Goal: Information Seeking & Learning: Learn about a topic

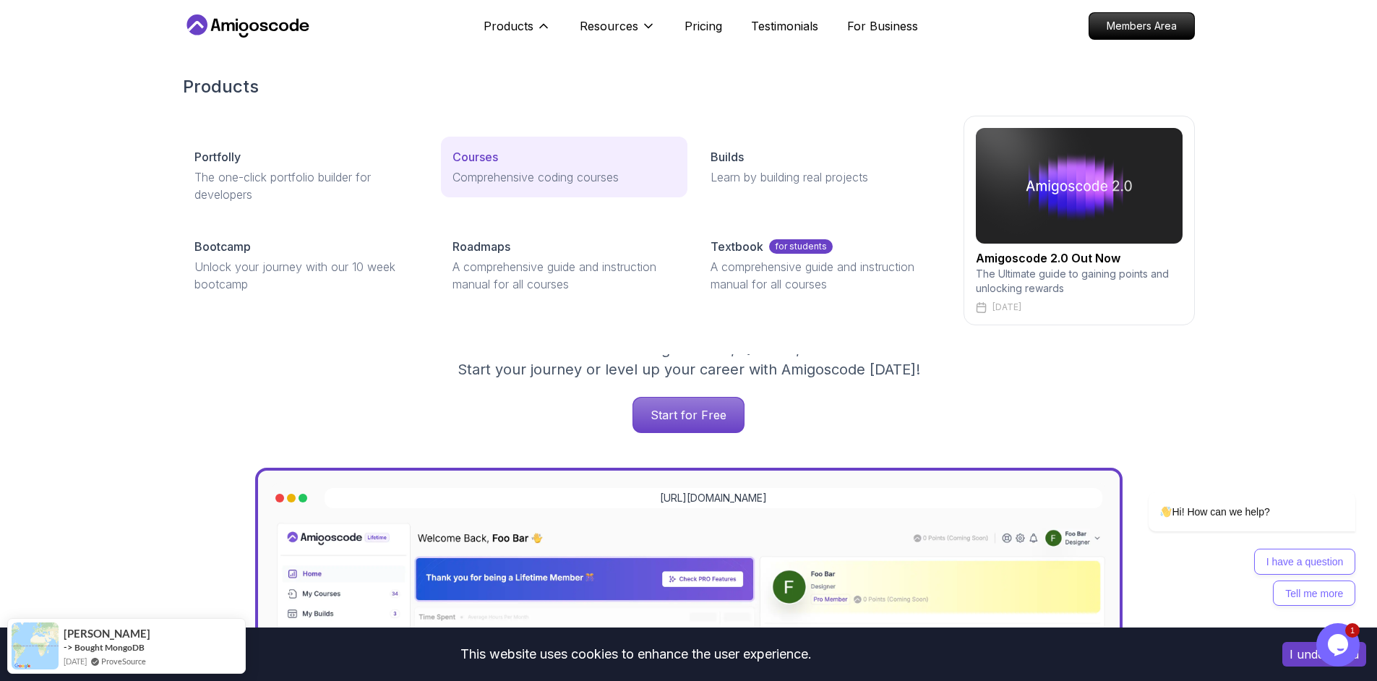
click at [471, 167] on link "Courses Comprehensive coding courses" at bounding box center [564, 167] width 247 height 61
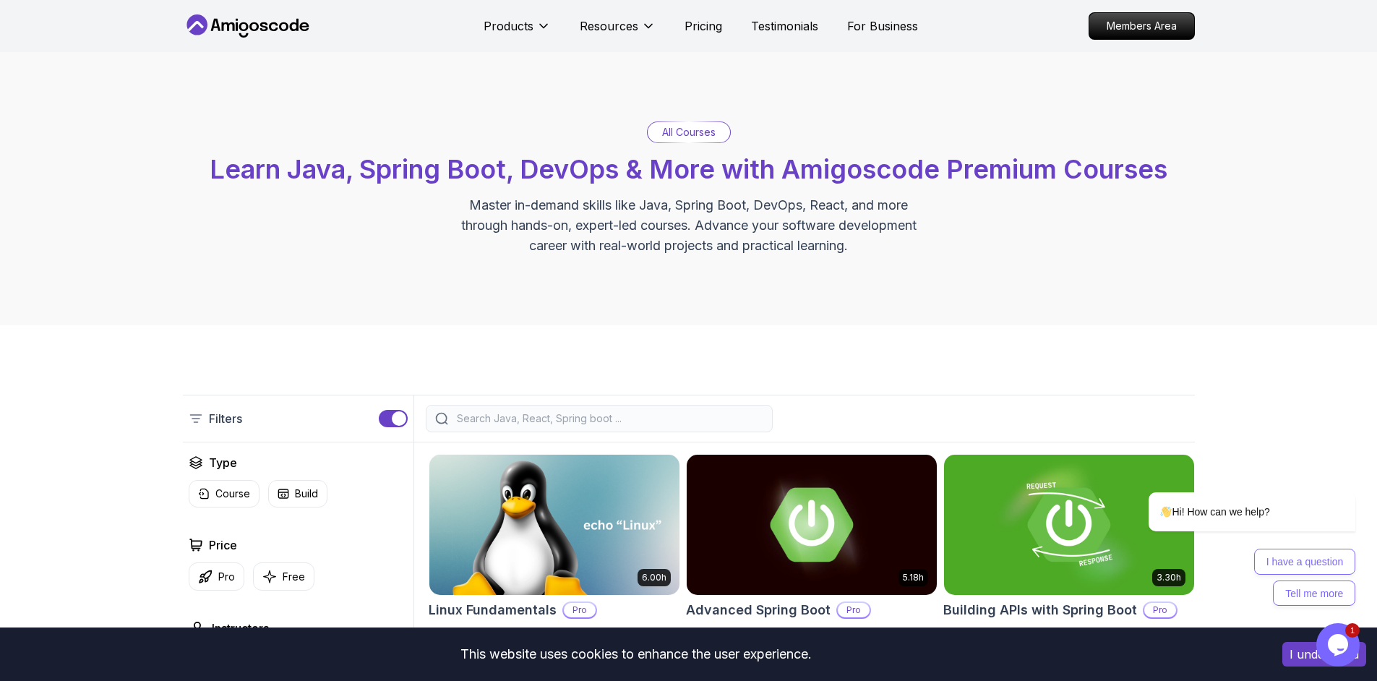
scroll to position [243, 0]
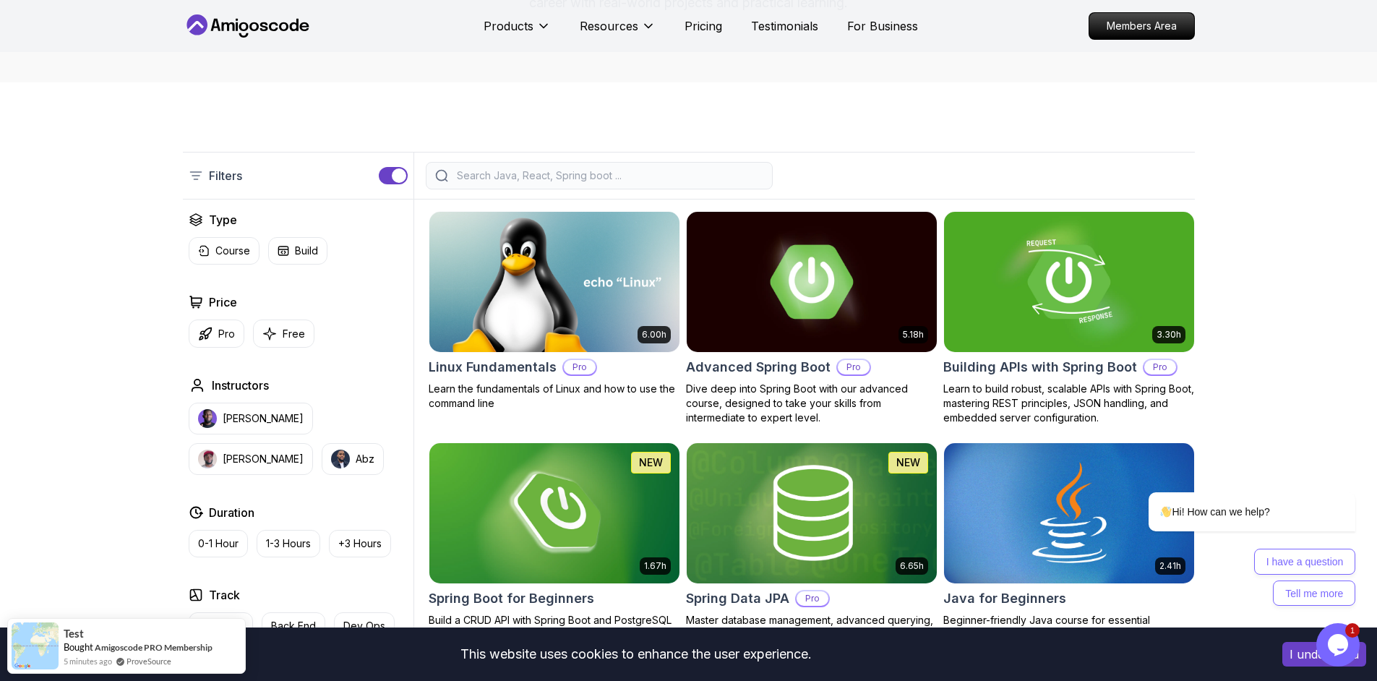
click at [527, 175] on input "search" at bounding box center [608, 175] width 309 height 14
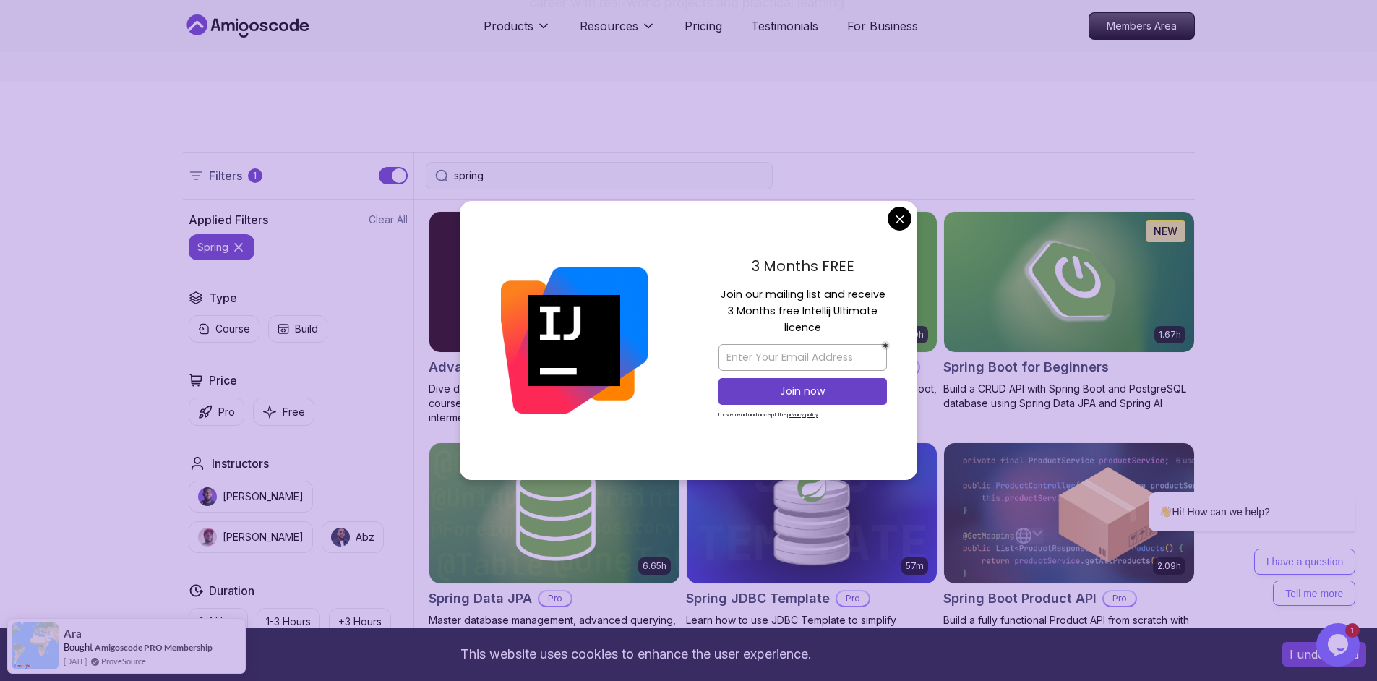
type input "spring"
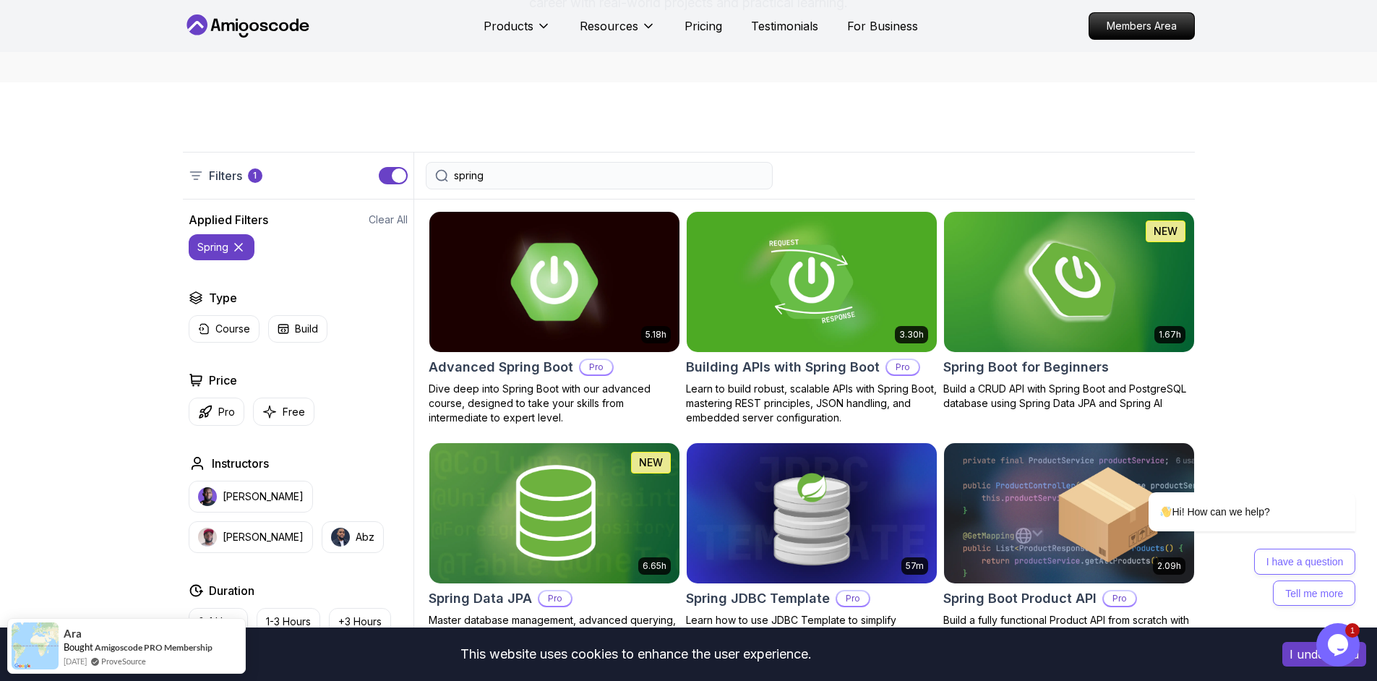
click at [582, 307] on img at bounding box center [554, 281] width 262 height 147
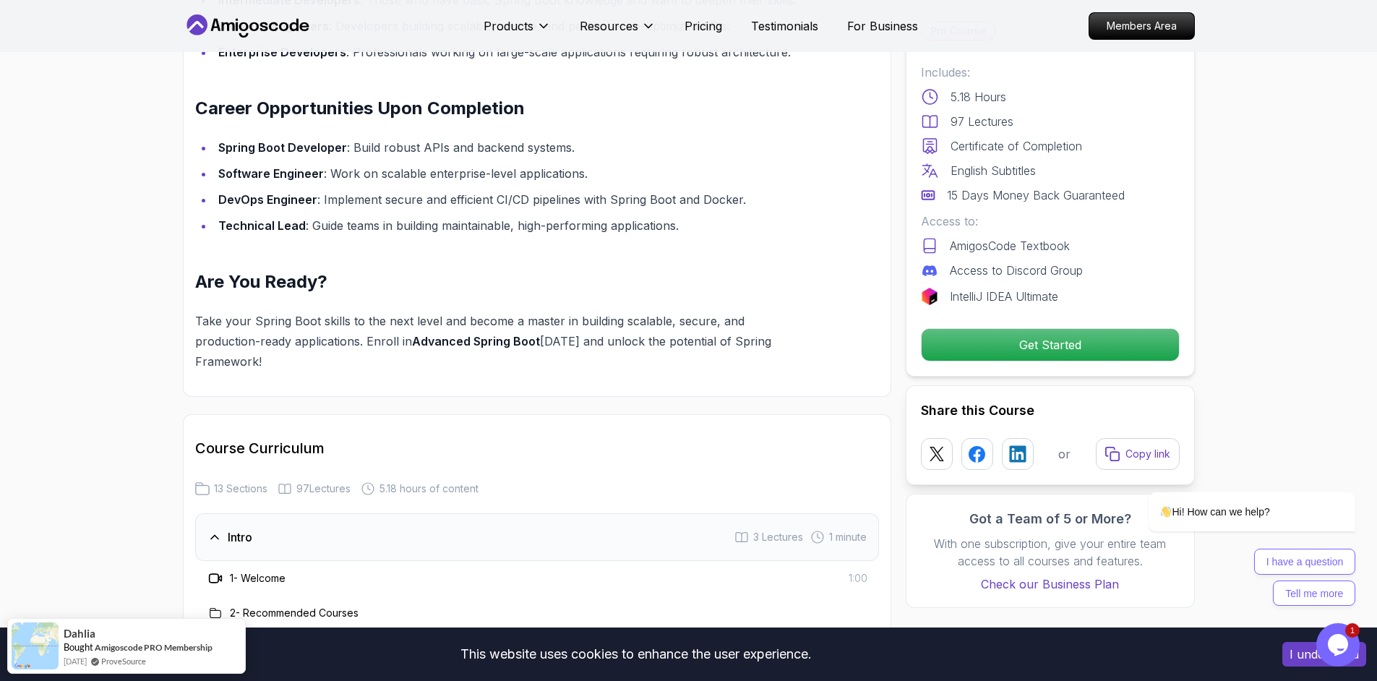
scroll to position [1735, 0]
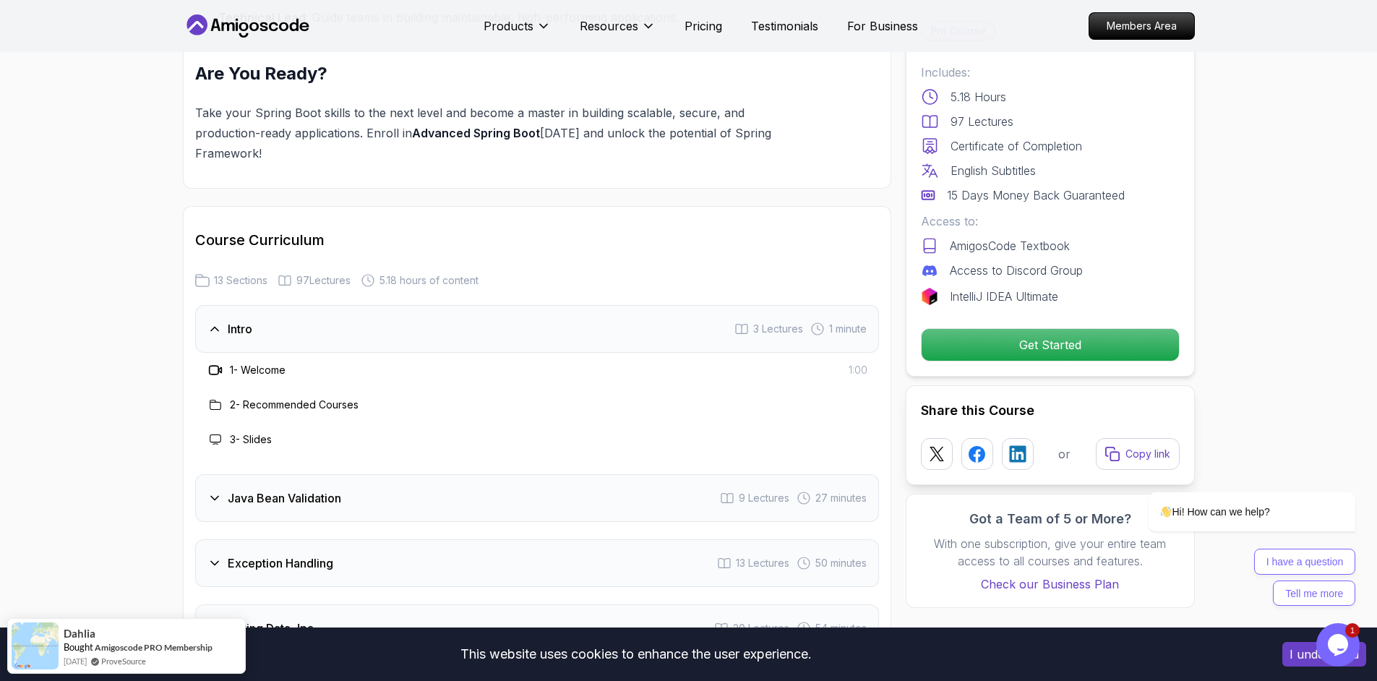
click at [586, 474] on div "Java Bean Validation 9 Lectures 27 minutes" at bounding box center [537, 498] width 684 height 48
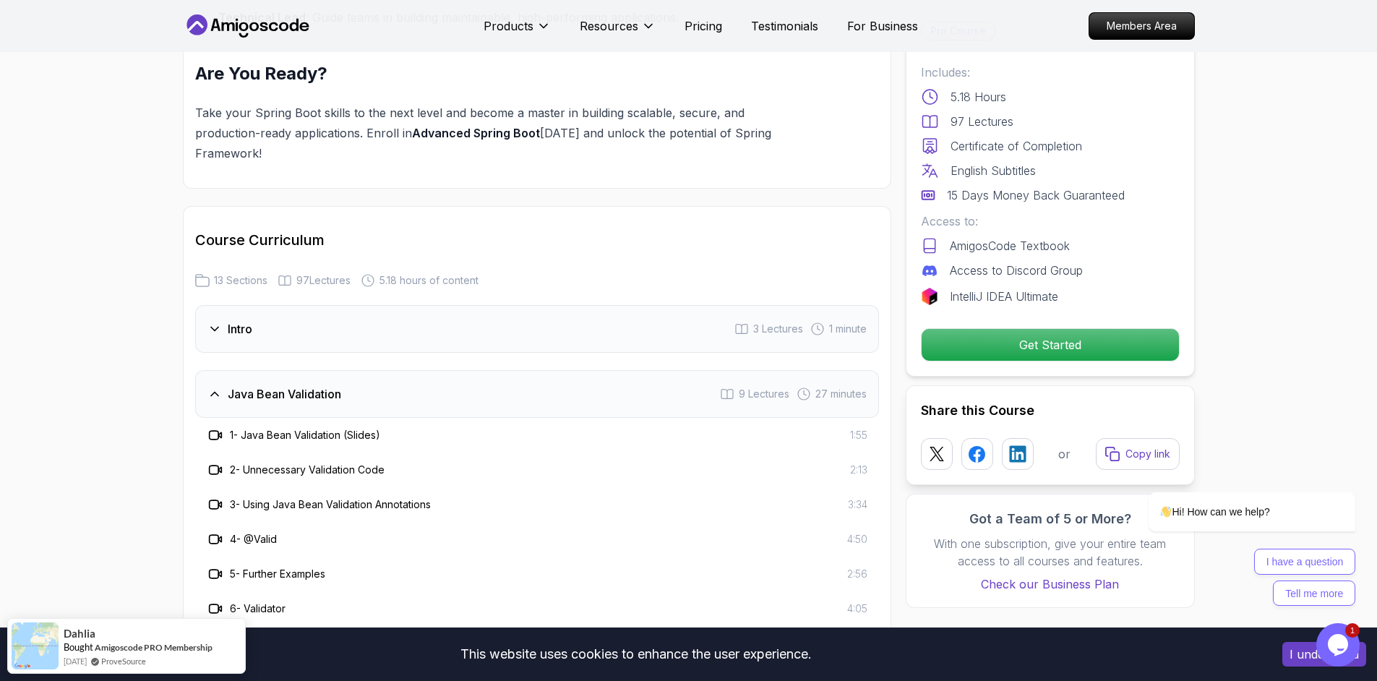
click at [434, 370] on div "Java Bean Validation 9 Lectures 27 minutes" at bounding box center [537, 394] width 684 height 48
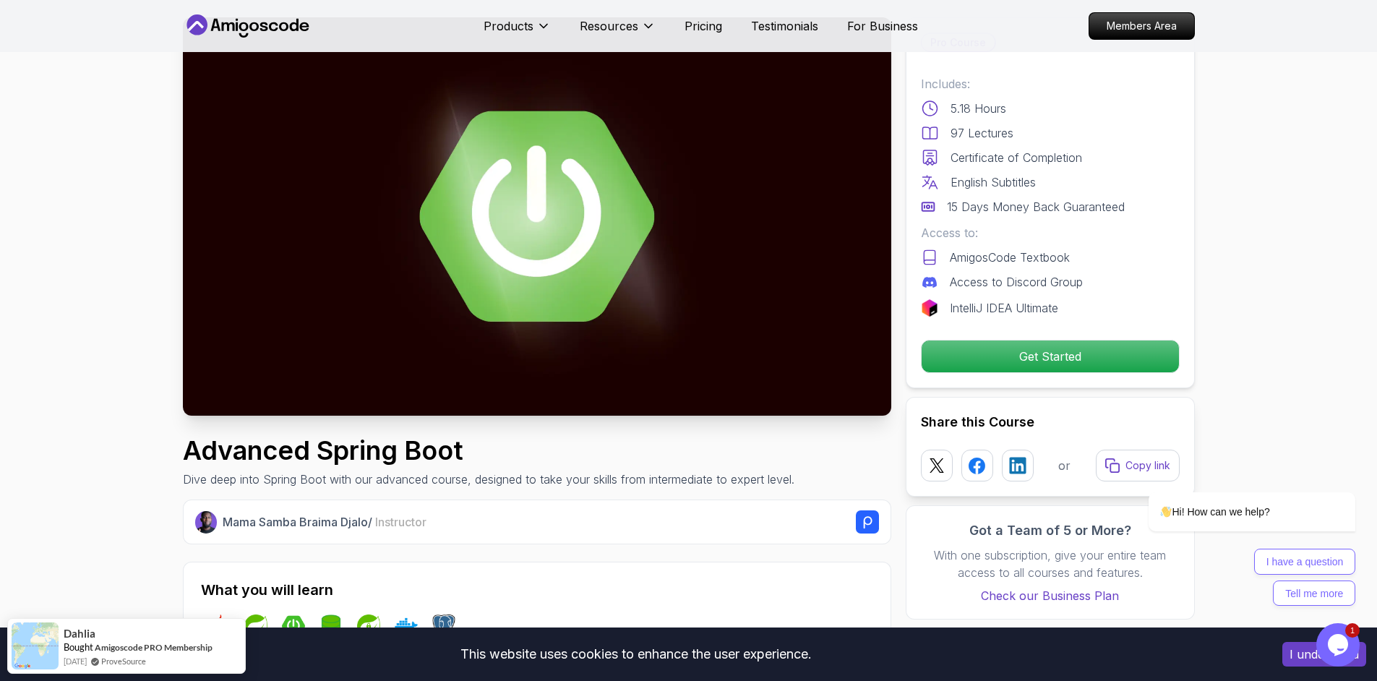
scroll to position [0, 0]
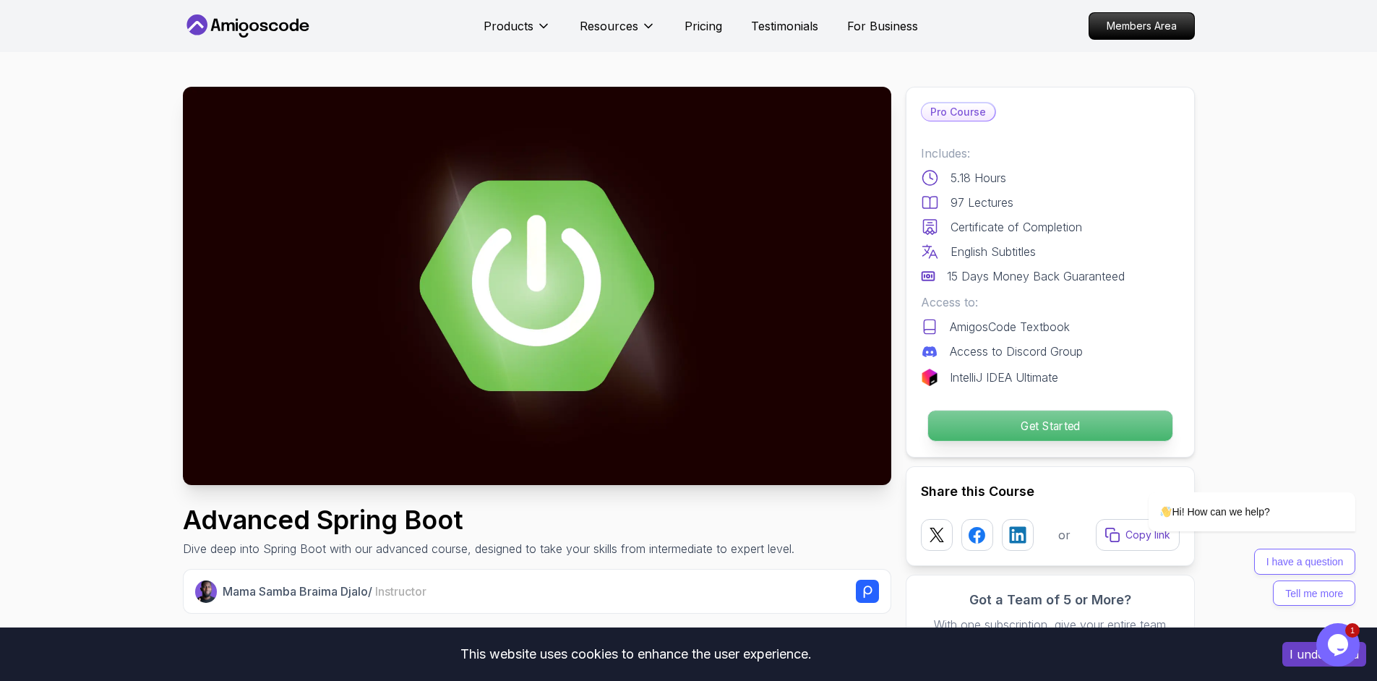
click at [980, 422] on p "Get Started" at bounding box center [1050, 426] width 244 height 30
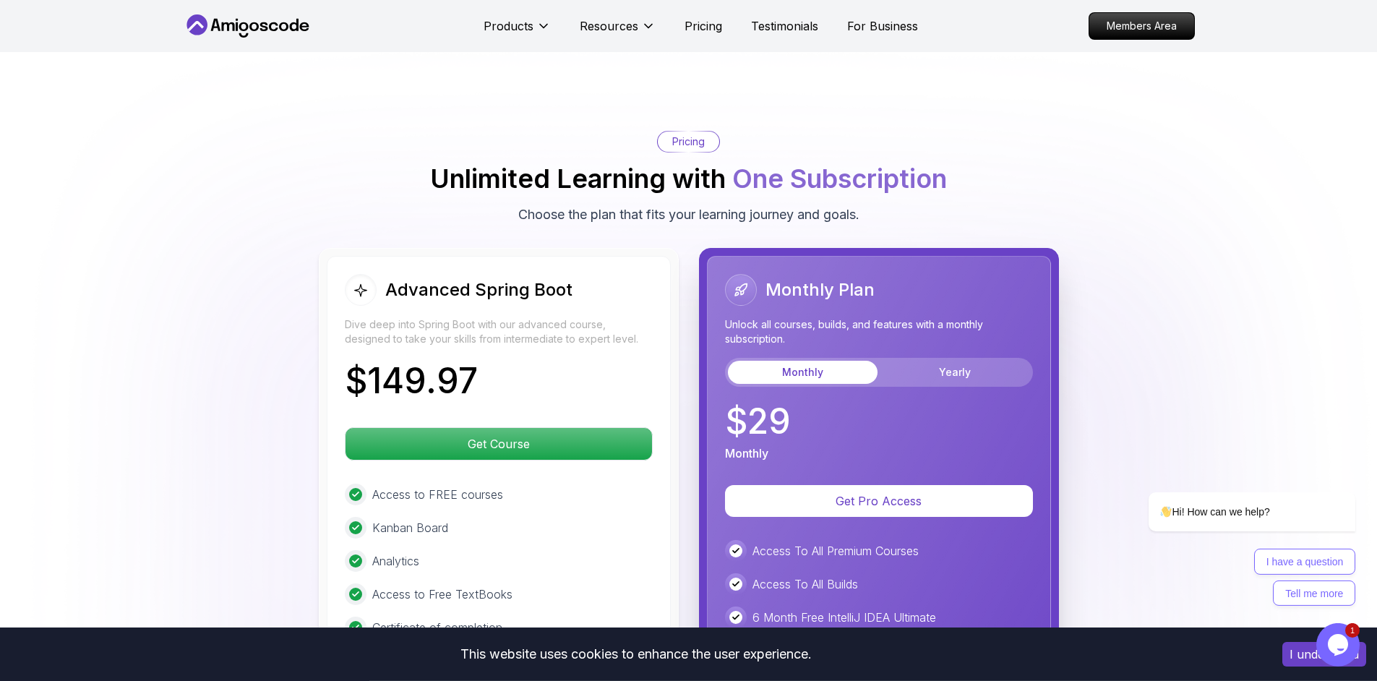
scroll to position [2947, 0]
